Goal: Navigation & Orientation: Find specific page/section

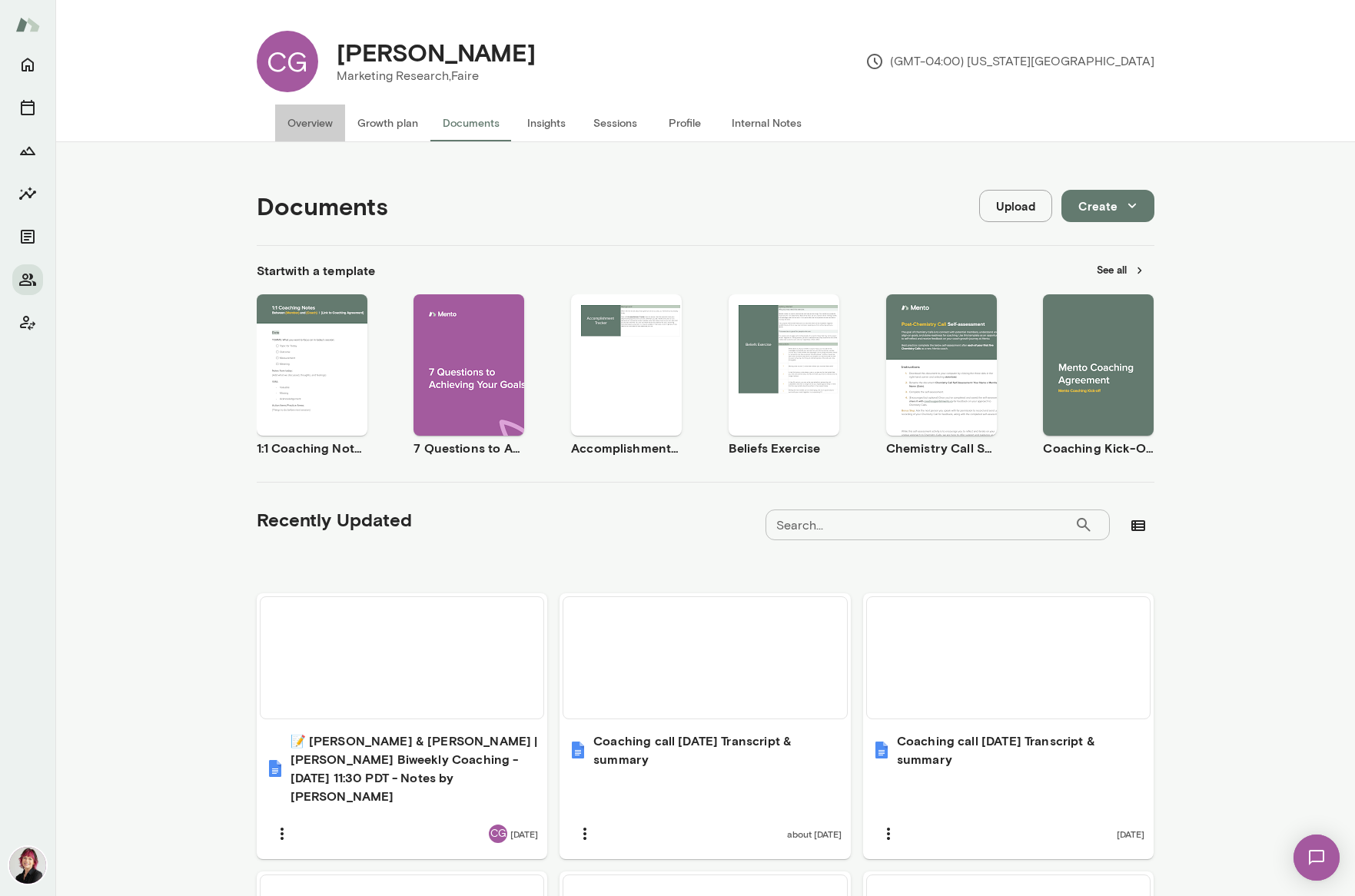
click at [300, 121] on button "Overview" at bounding box center [309, 123] width 70 height 37
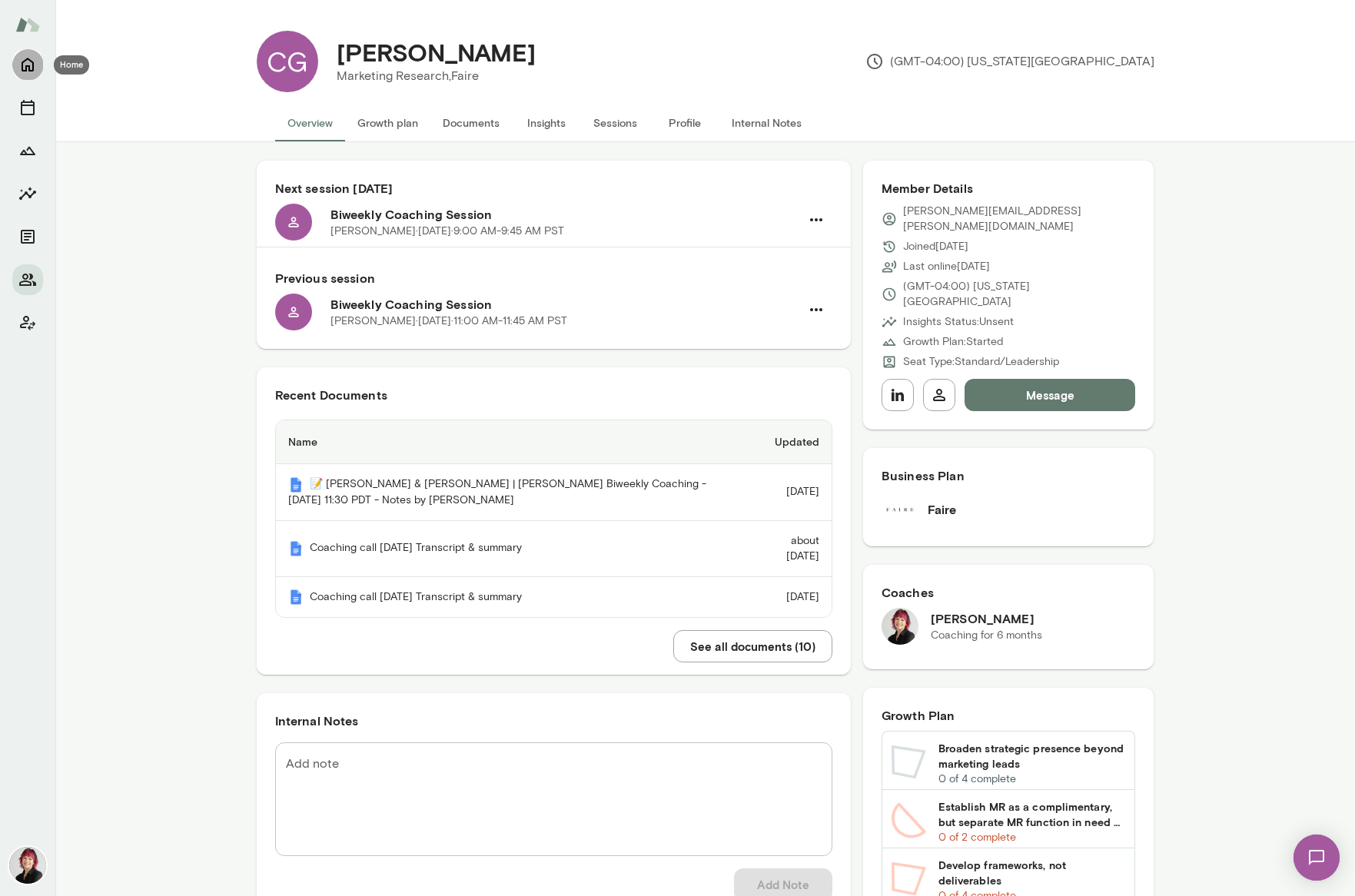
click at [26, 63] on icon "Home" at bounding box center [27, 64] width 18 height 18
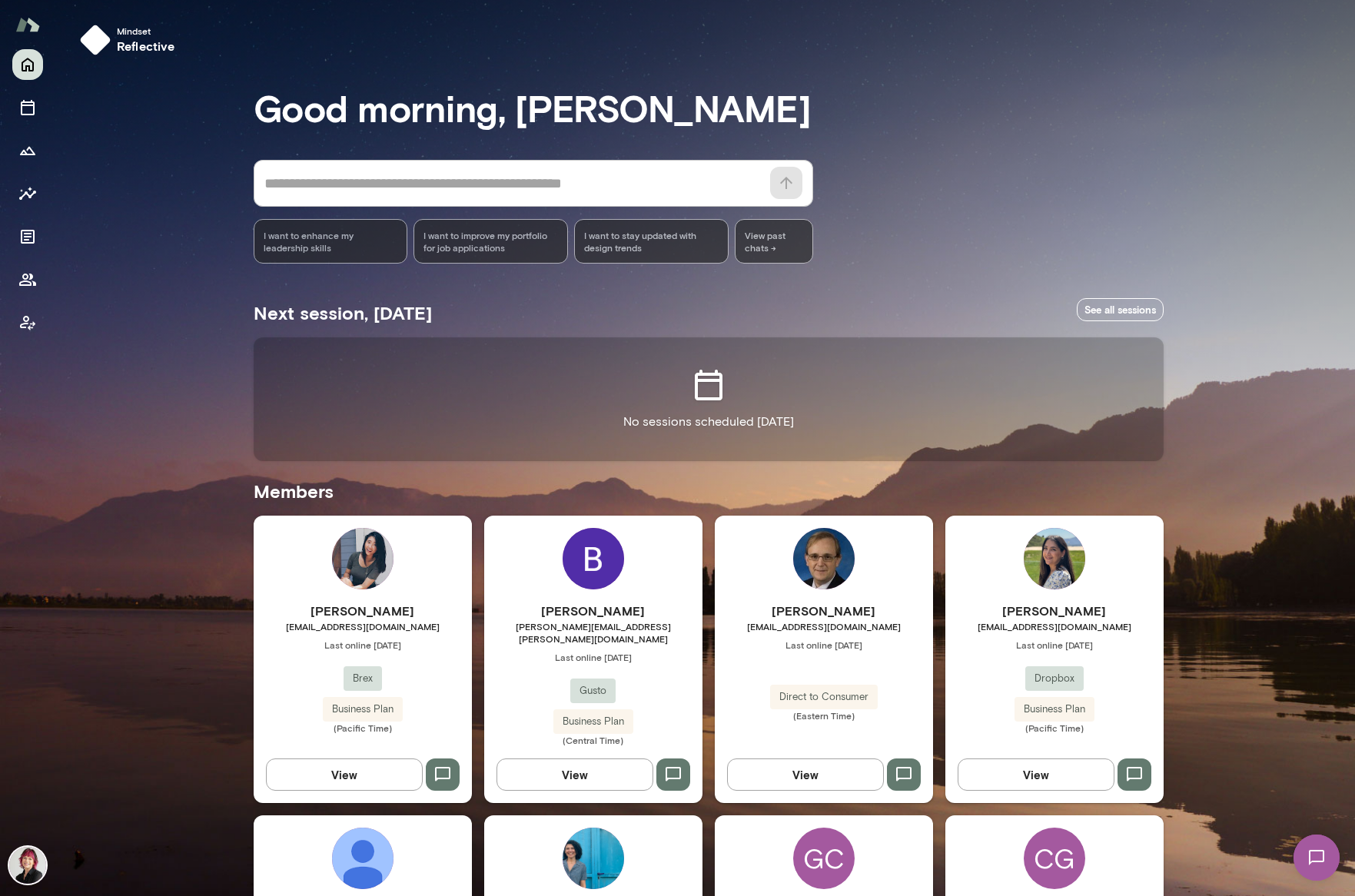
click at [583, 597] on div "[PERSON_NAME] [PERSON_NAME][EMAIL_ADDRESS][PERSON_NAME][DOMAIN_NAME] Last onlin…" at bounding box center [593, 659] width 219 height 287
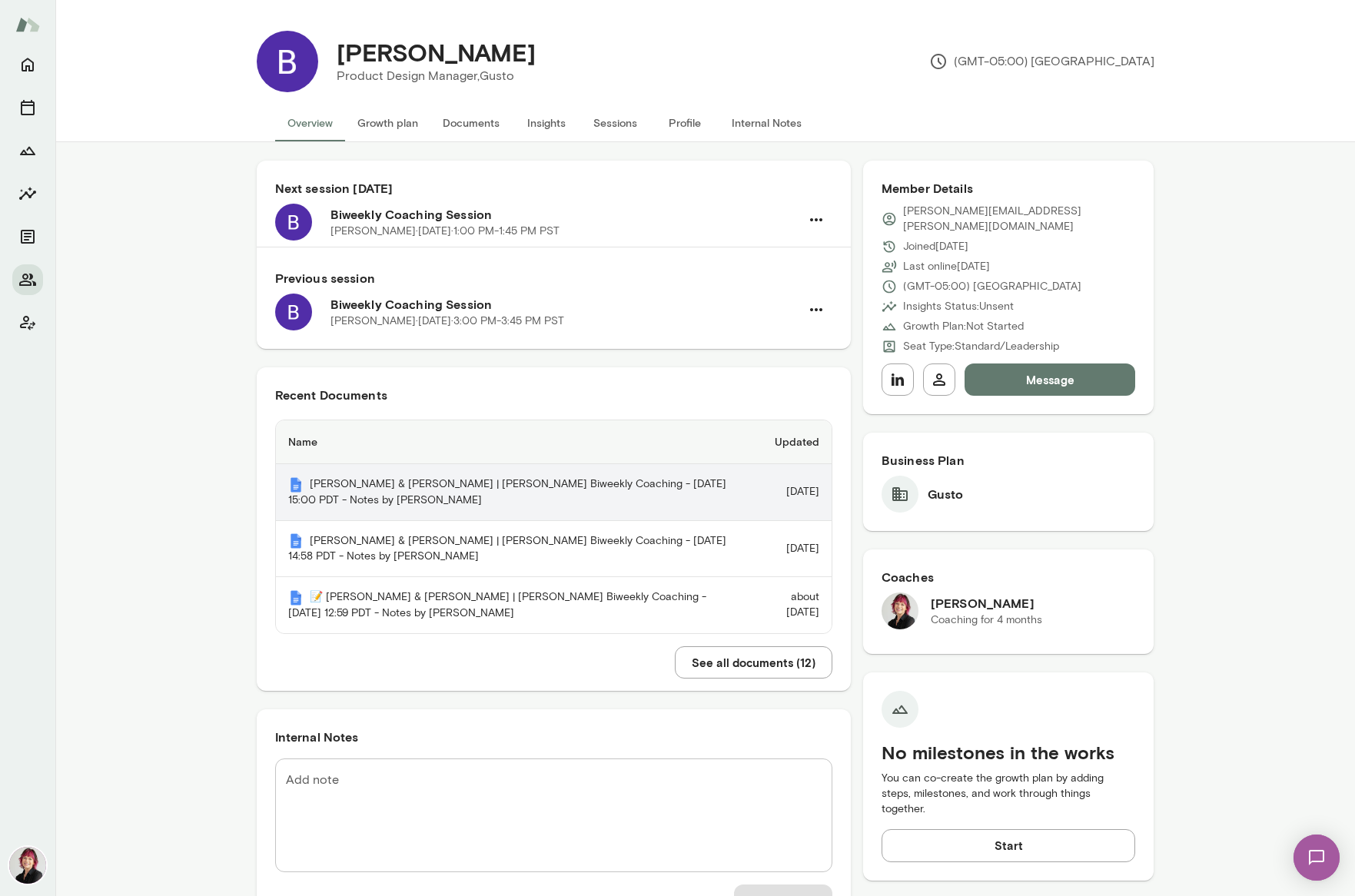
click at [607, 493] on th "[PERSON_NAME] & [PERSON_NAME] | [PERSON_NAME] Biweekly Coaching - [DATE] 15:00 …" at bounding box center [512, 493] width 474 height 57
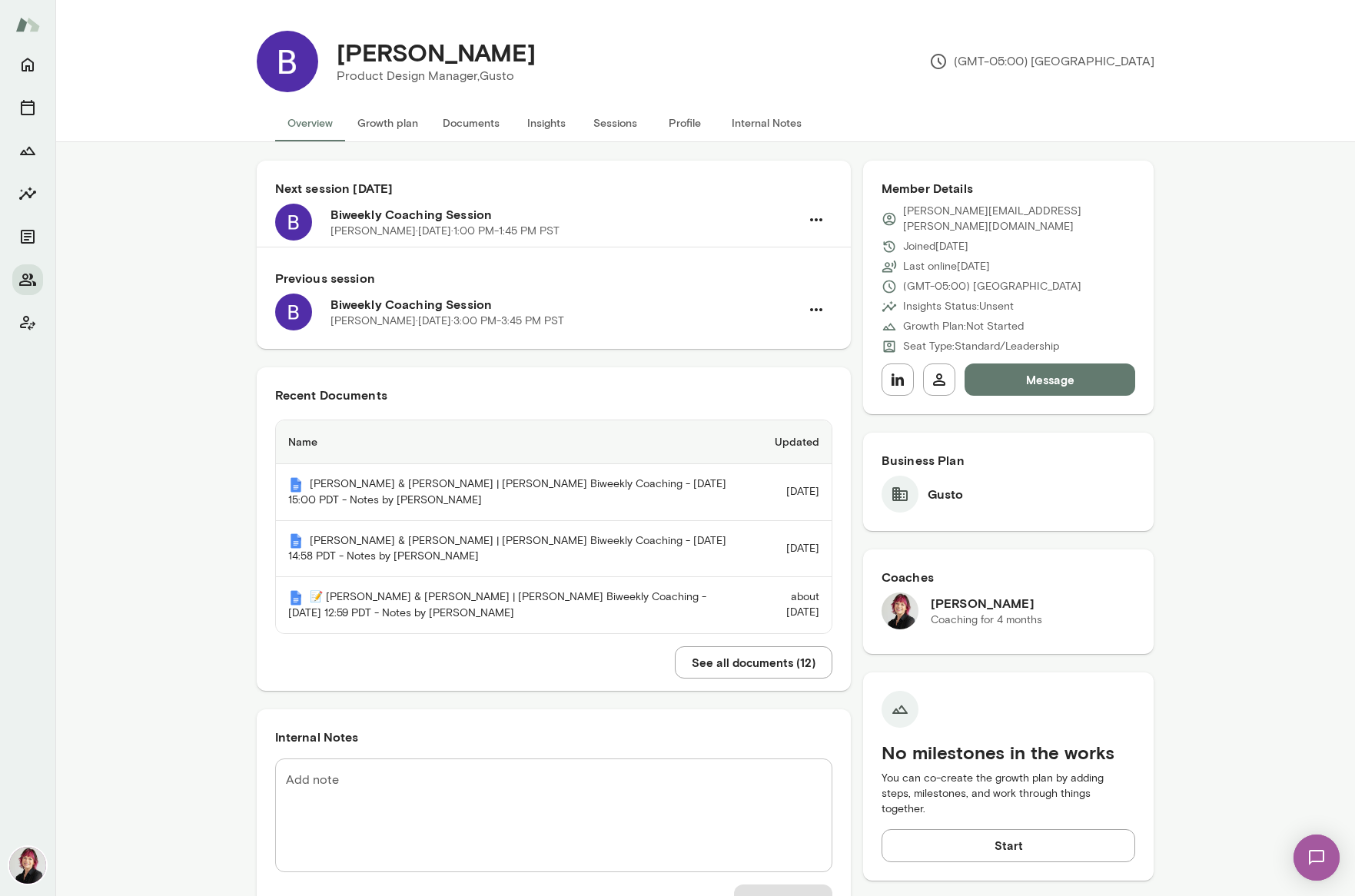
click at [302, 120] on button "Overview" at bounding box center [309, 123] width 70 height 37
click at [479, 122] on button "Documents" at bounding box center [471, 123] width 82 height 37
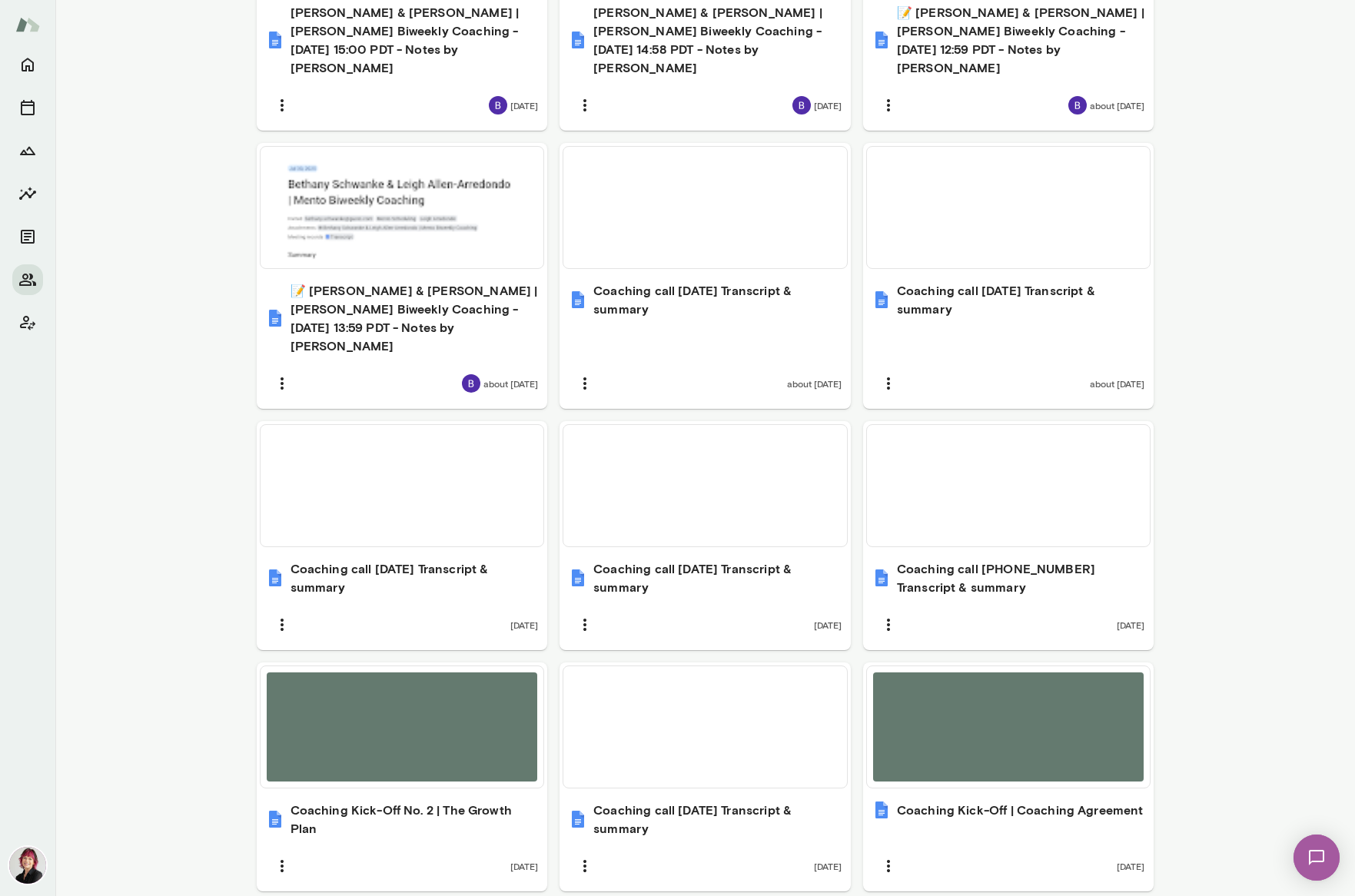
scroll to position [761, 0]
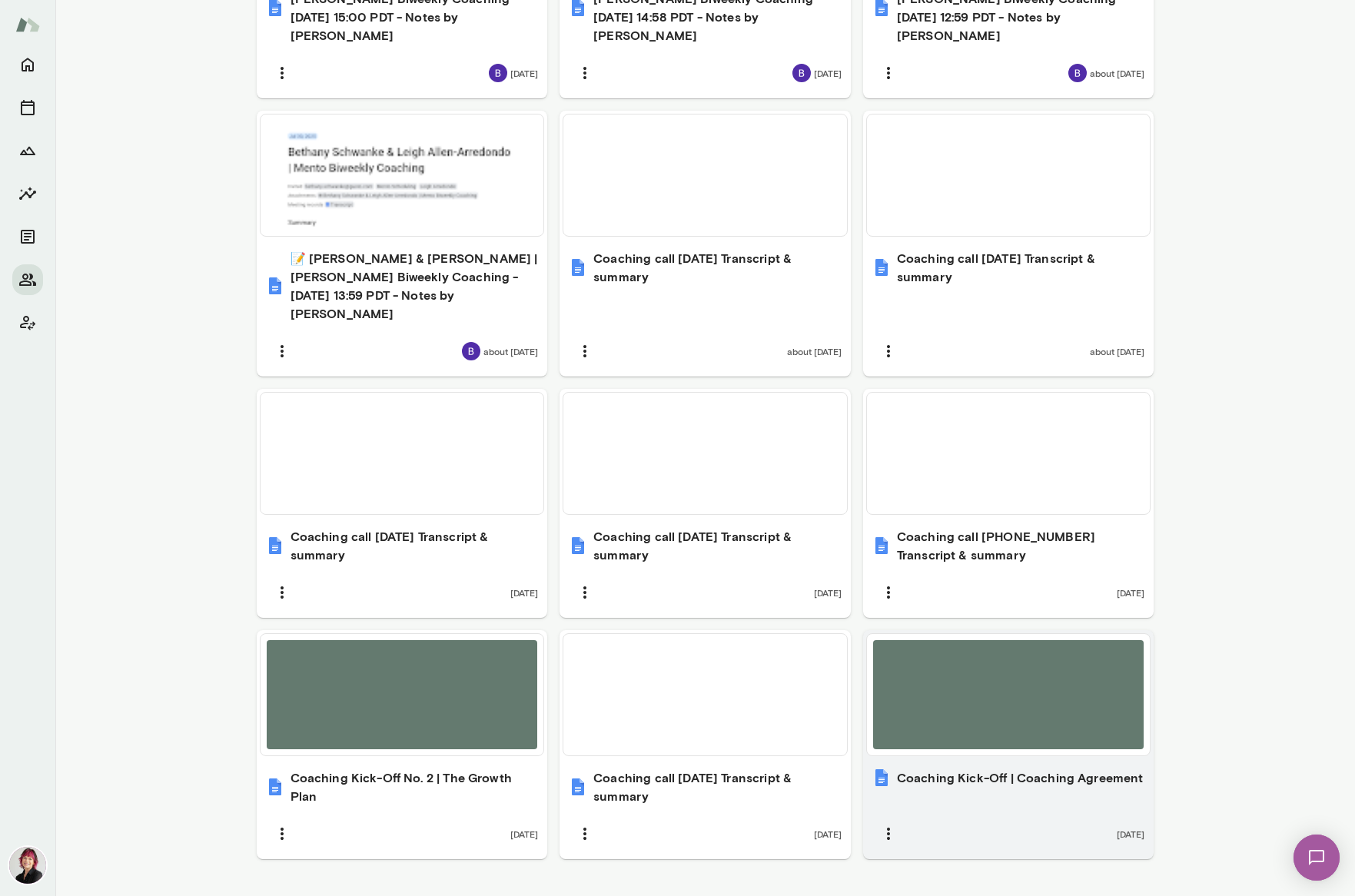
click at [1008, 695] on div at bounding box center [1008, 695] width 271 height 109
